Goal: Complete application form

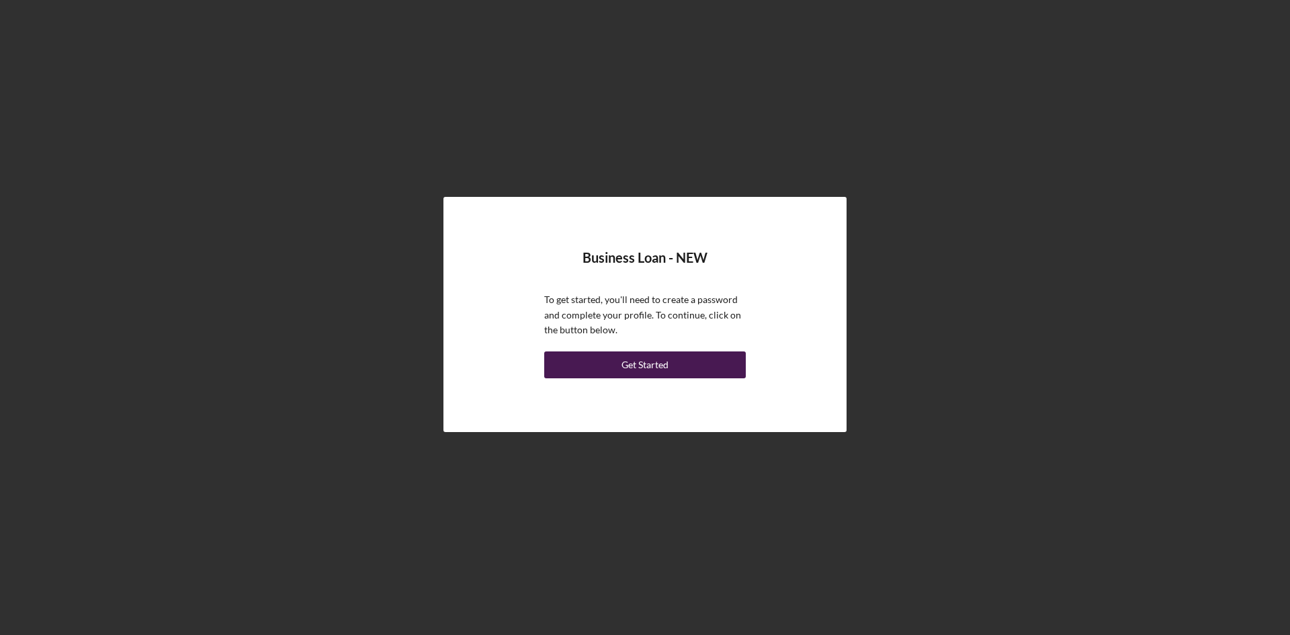
click at [641, 368] on div "Get Started" at bounding box center [645, 364] width 47 height 27
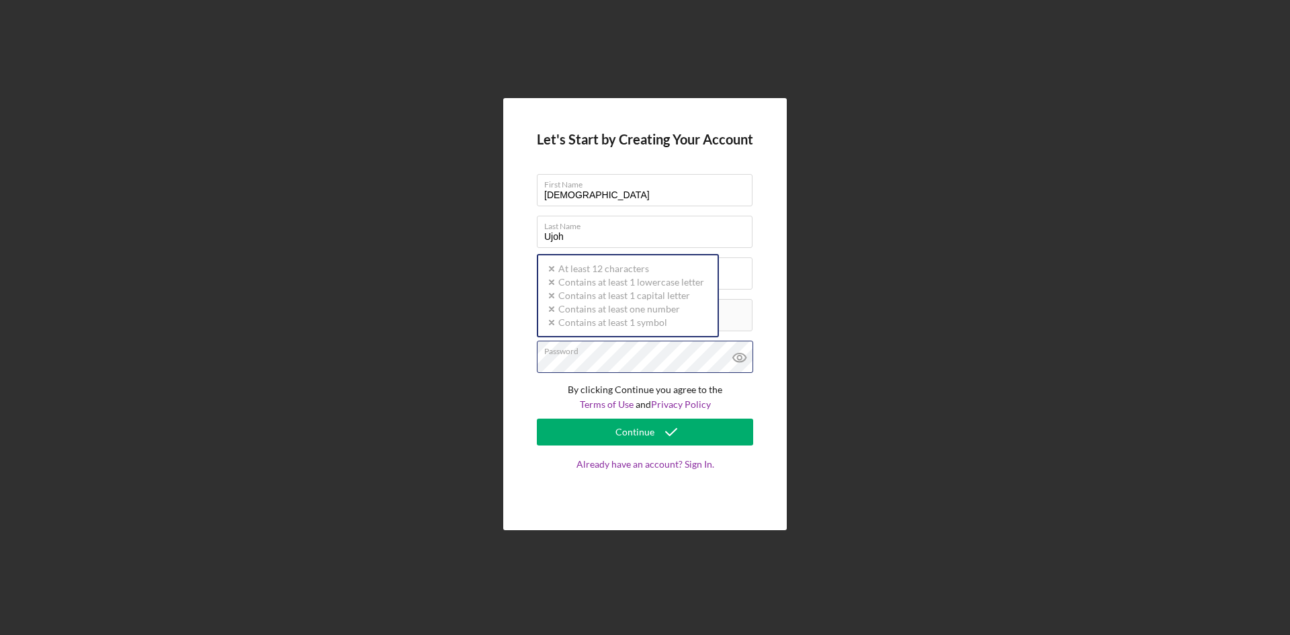
click at [654, 349] on div "Password Icon/icon-validation-no At least 12 characters Icon/icon-validation-no…" at bounding box center [645, 358] width 216 height 34
click at [736, 357] on icon at bounding box center [740, 358] width 34 height 34
click at [742, 361] on icon at bounding box center [739, 357] width 13 height 9
click at [739, 363] on icon at bounding box center [740, 358] width 34 height 34
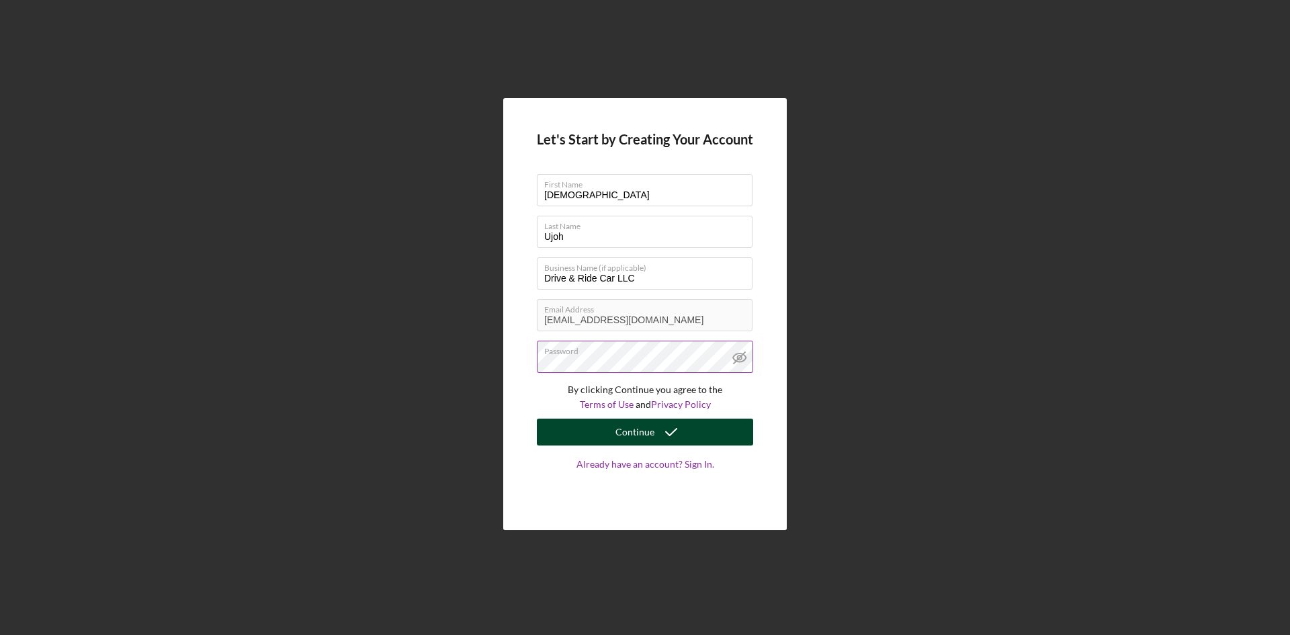
click at [646, 431] on div "Continue" at bounding box center [634, 432] width 39 height 27
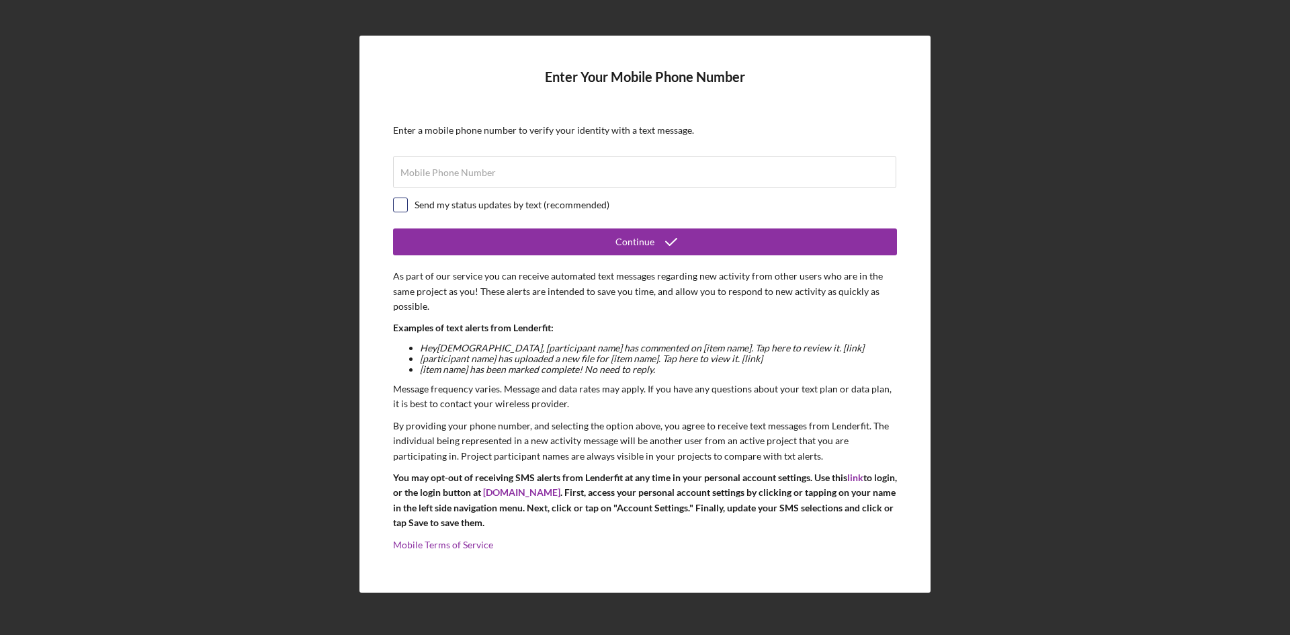
click at [396, 206] on input "checkbox" at bounding box center [400, 204] width 13 height 13
checkbox input "true"
click at [460, 180] on input "Mobile Phone Number" at bounding box center [644, 172] width 503 height 32
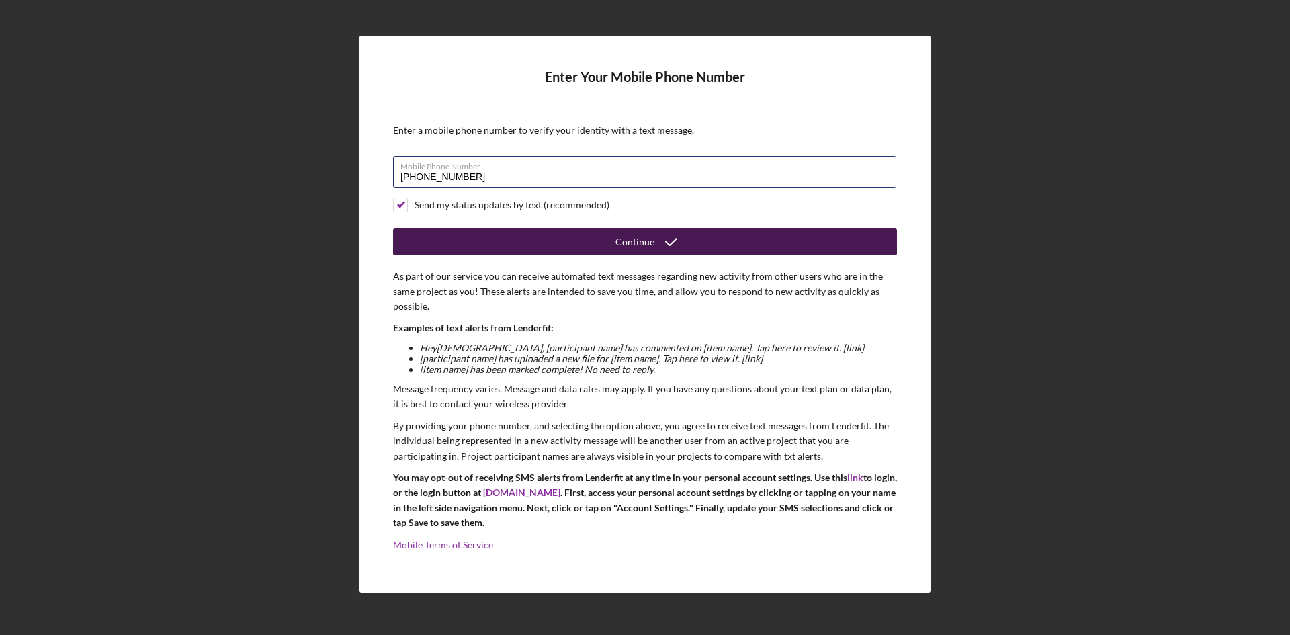
type input "[PHONE_NUMBER]"
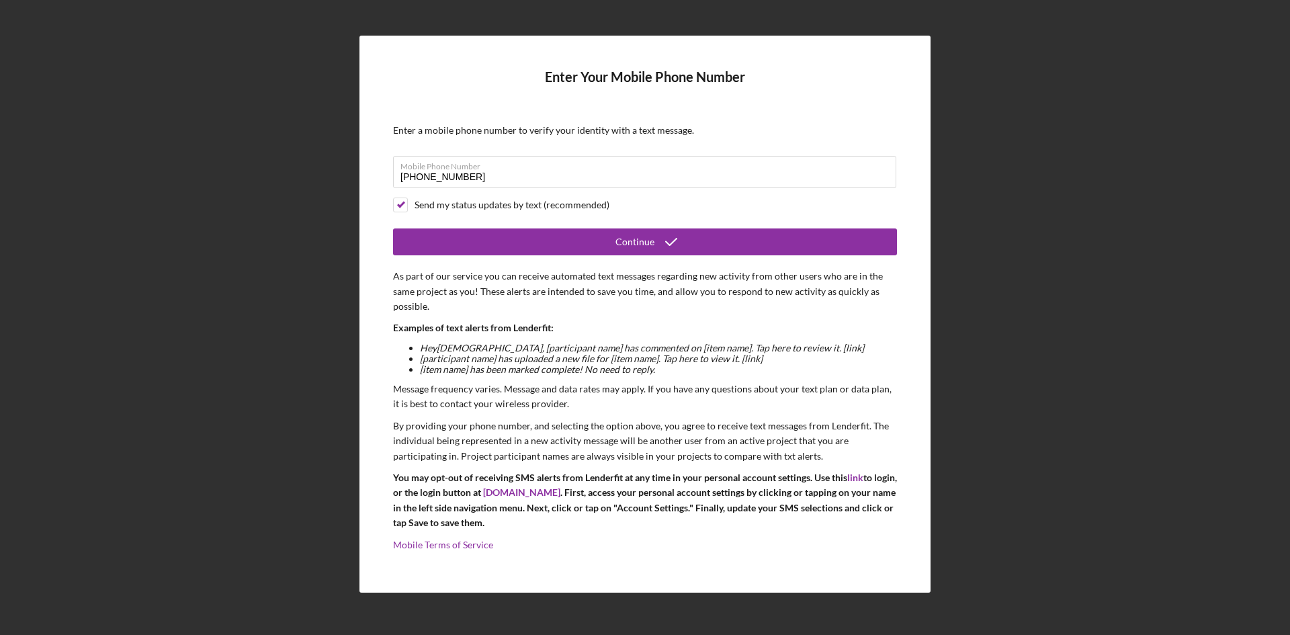
drag, startPoint x: 642, startPoint y: 245, endPoint x: 638, endPoint y: 337, distance: 91.5
click at [644, 245] on div "Continue" at bounding box center [634, 241] width 39 height 27
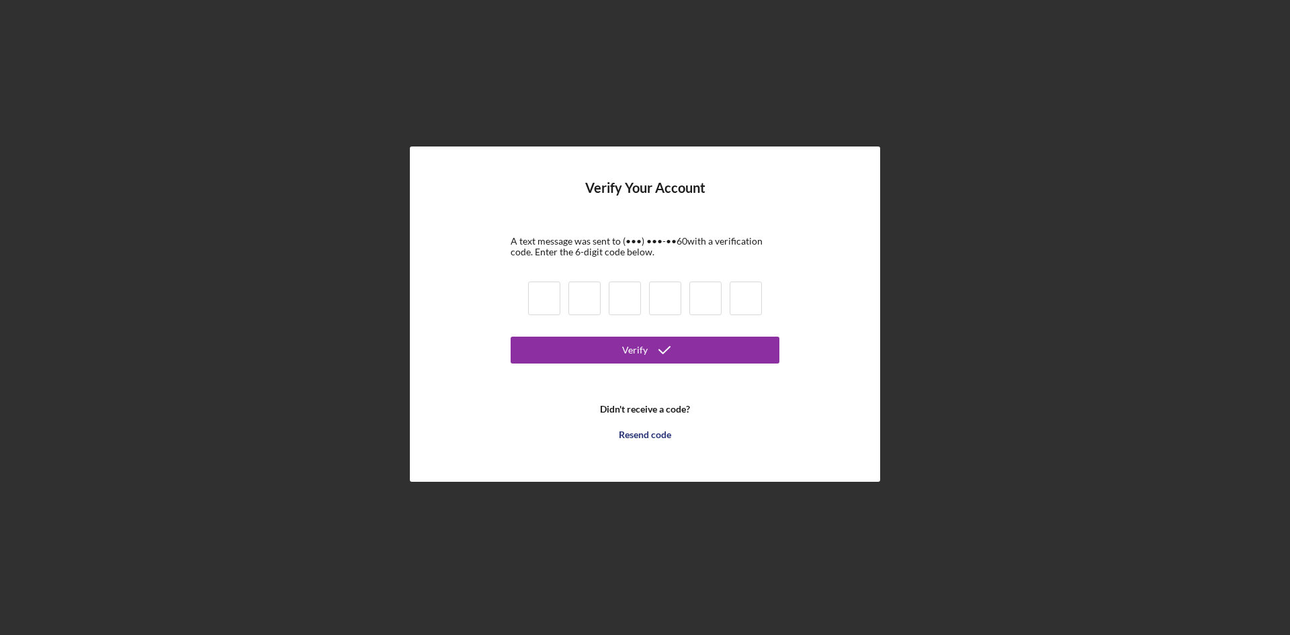
click at [535, 300] on input at bounding box center [544, 299] width 32 height 34
click at [648, 433] on div "Resend code" at bounding box center [645, 434] width 52 height 27
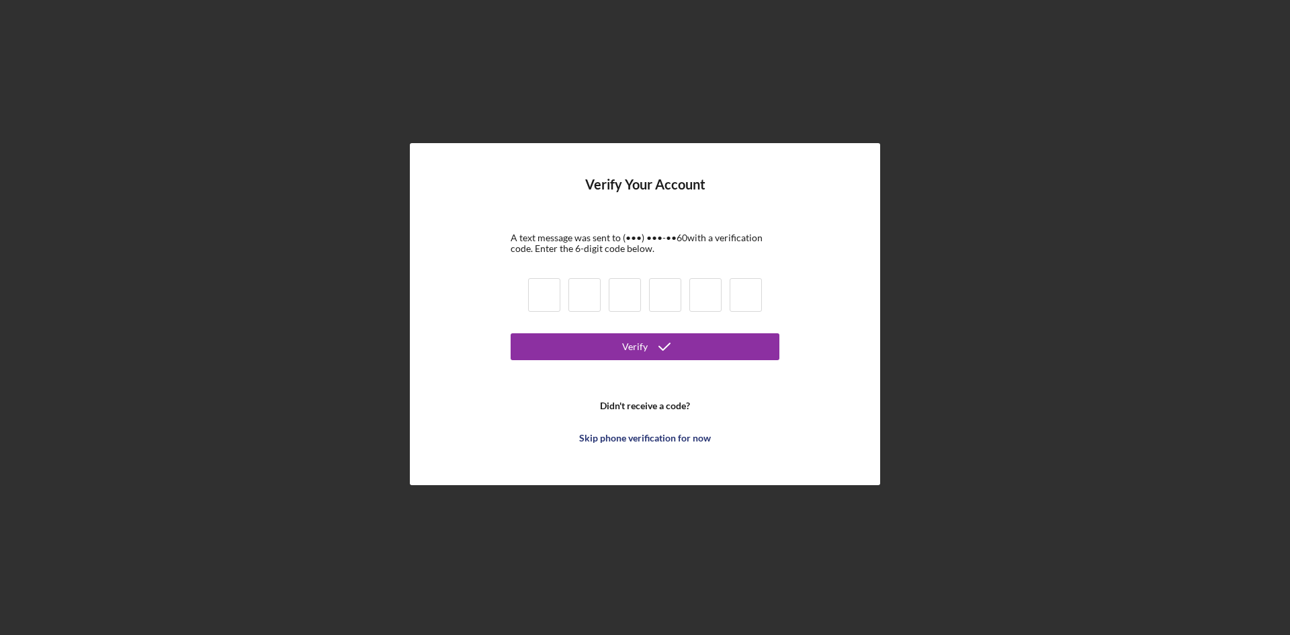
click at [544, 284] on input at bounding box center [544, 295] width 32 height 34
type input "7"
type input "2"
type input "3"
type input "9"
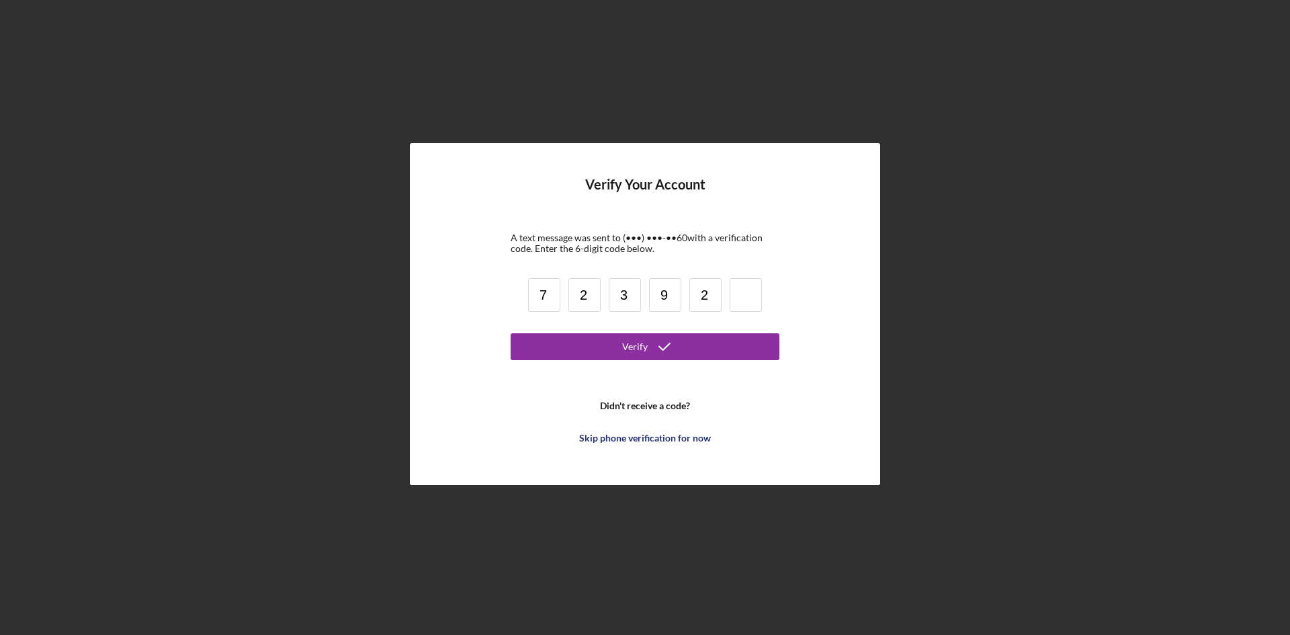
type input "2"
type input "1"
click at [652, 338] on icon "submit" at bounding box center [665, 347] width 34 height 34
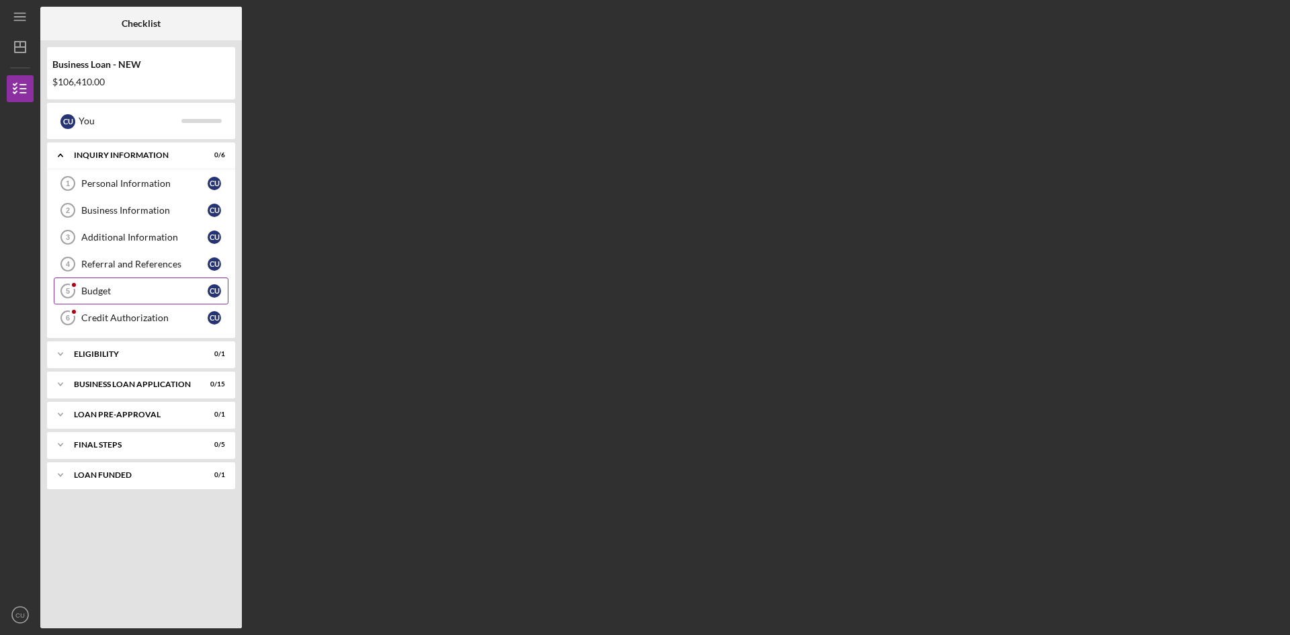
click at [118, 293] on div "Budget" at bounding box center [144, 291] width 126 height 11
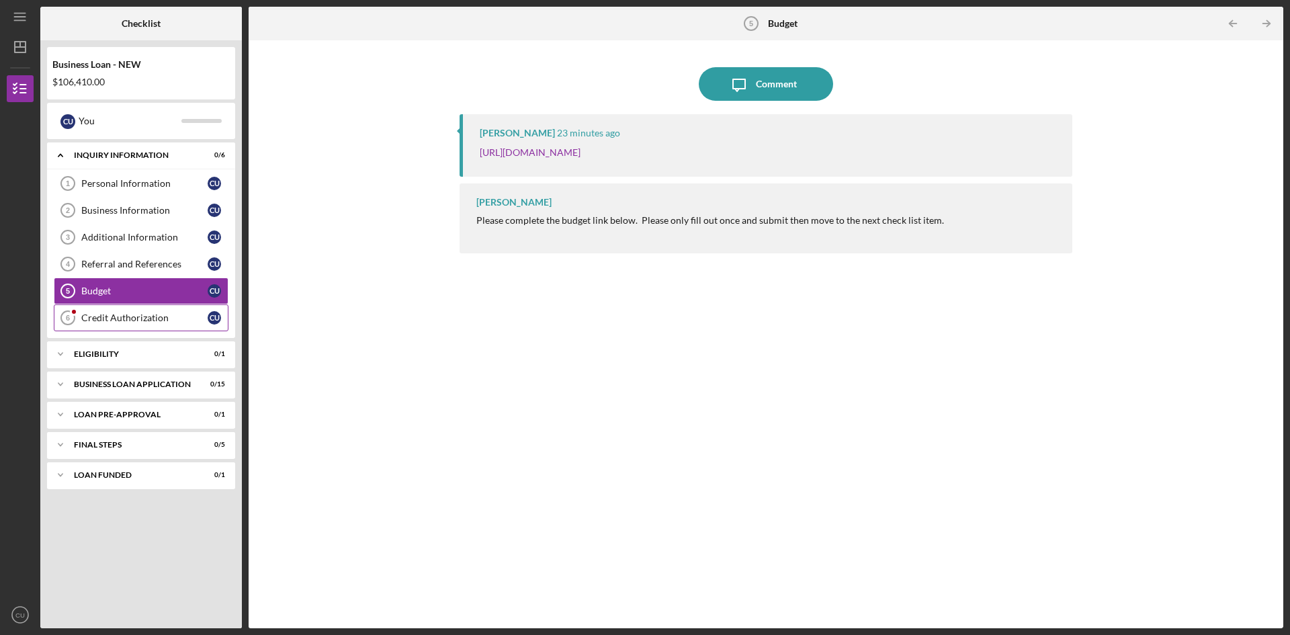
click at [143, 316] on div "Credit Authorization" at bounding box center [144, 317] width 126 height 11
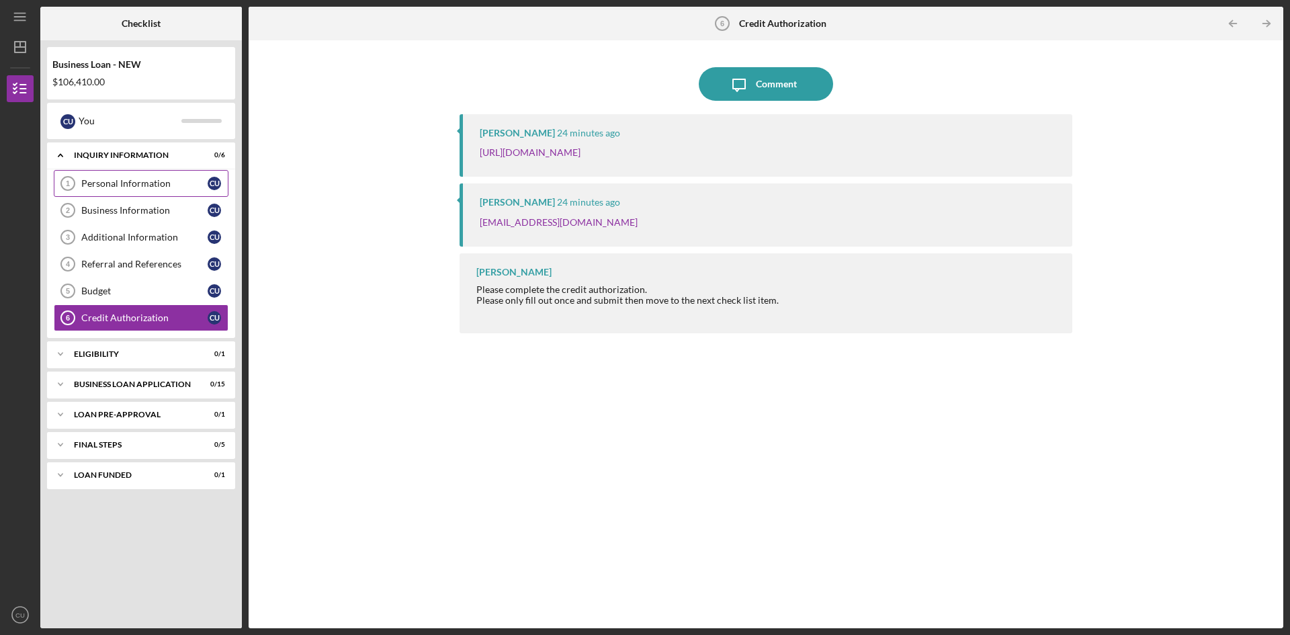
click at [154, 186] on div "Personal Information" at bounding box center [144, 183] width 126 height 11
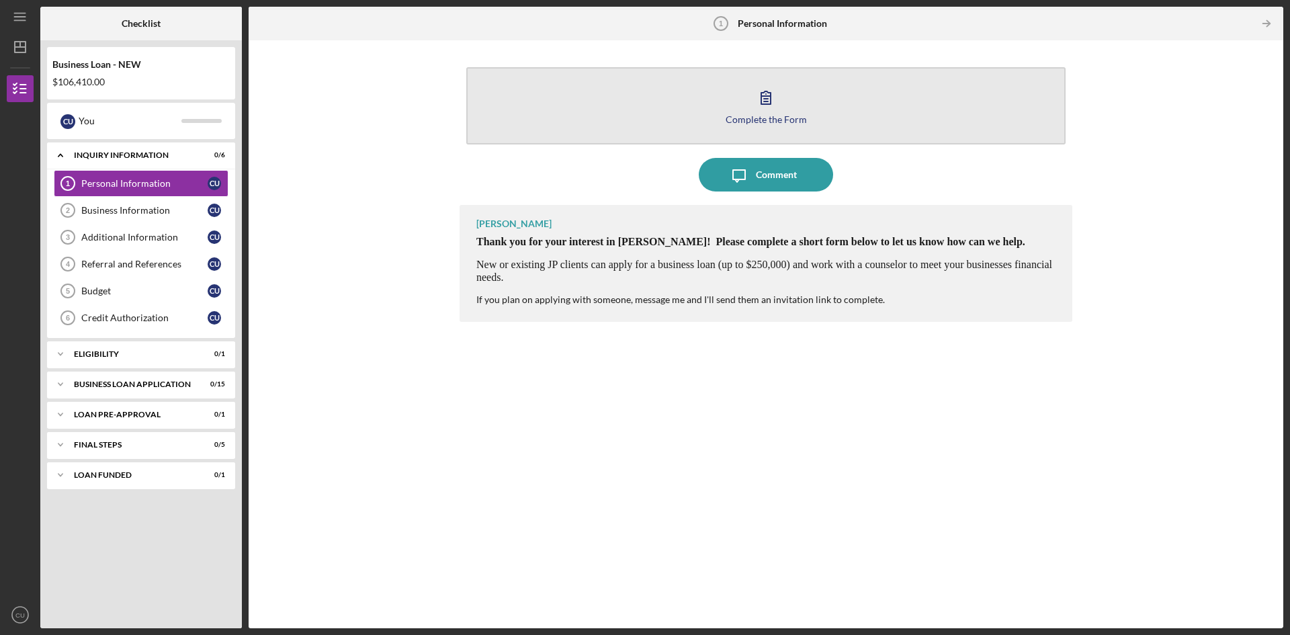
click at [765, 98] on icon "button" at bounding box center [766, 98] width 34 height 34
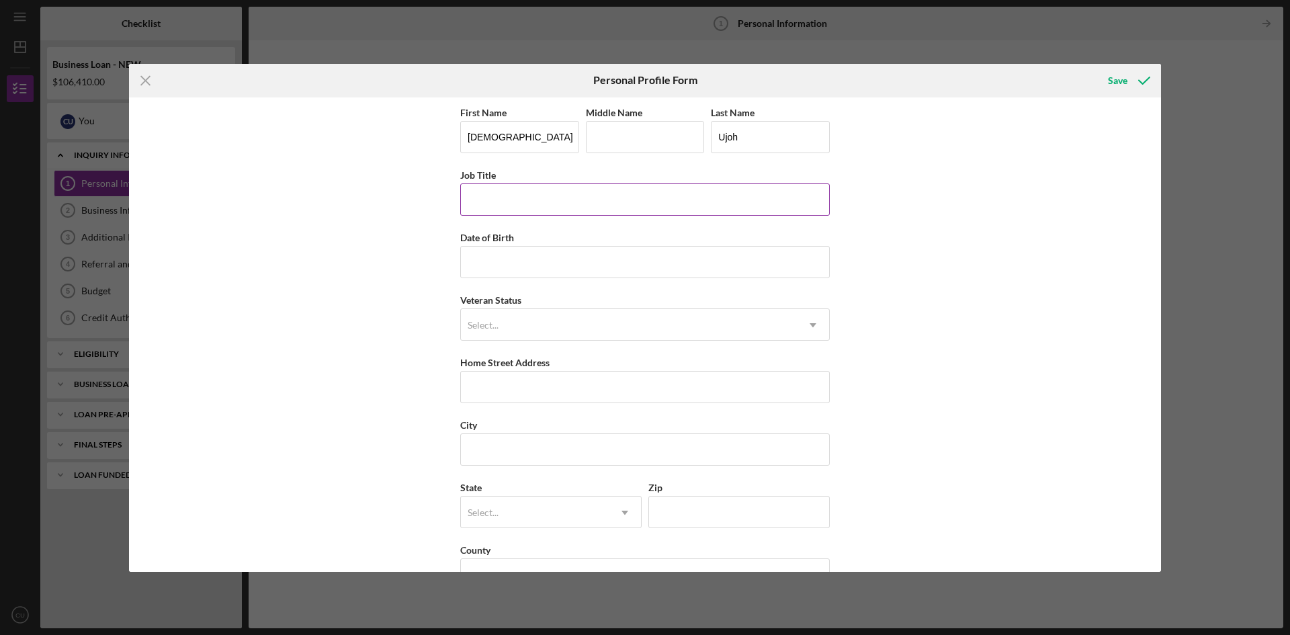
click at [581, 212] on input "Job Title" at bounding box center [645, 199] width 370 height 32
click at [136, 83] on icon "Icon/Menu Close" at bounding box center [146, 81] width 34 height 34
